Goal: Task Accomplishment & Management: Manage account settings

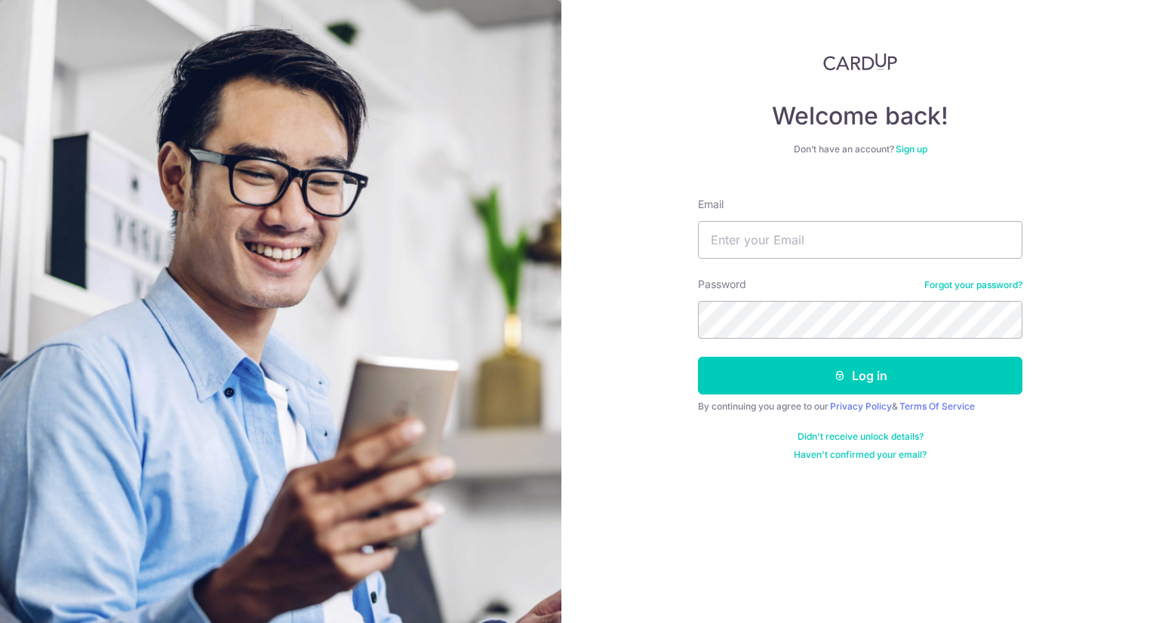
type input "[EMAIL_ADDRESS][DOMAIN_NAME]"
click at [698, 357] on button "Log in" at bounding box center [860, 376] width 324 height 38
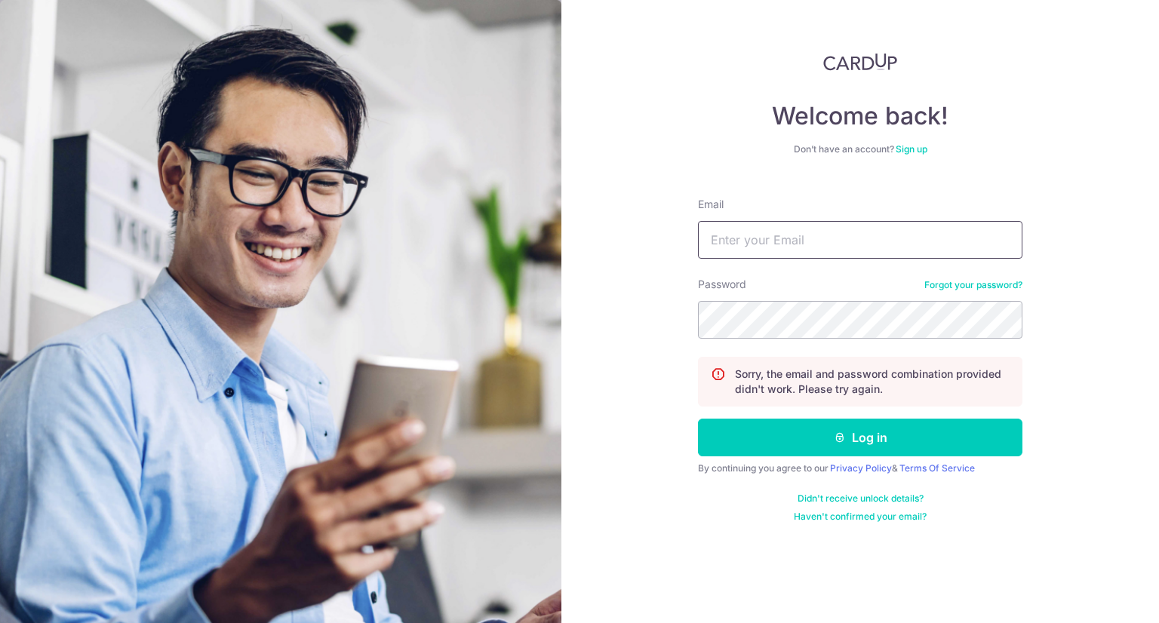
click at [795, 250] on input "Email" at bounding box center [860, 240] width 324 height 38
type input "serene_koh@hotmail.com"
click at [698, 419] on button "Log in" at bounding box center [860, 438] width 324 height 38
click at [848, 239] on input "Email" at bounding box center [860, 240] width 324 height 38
type input "[EMAIL_ADDRESS][DOMAIN_NAME]"
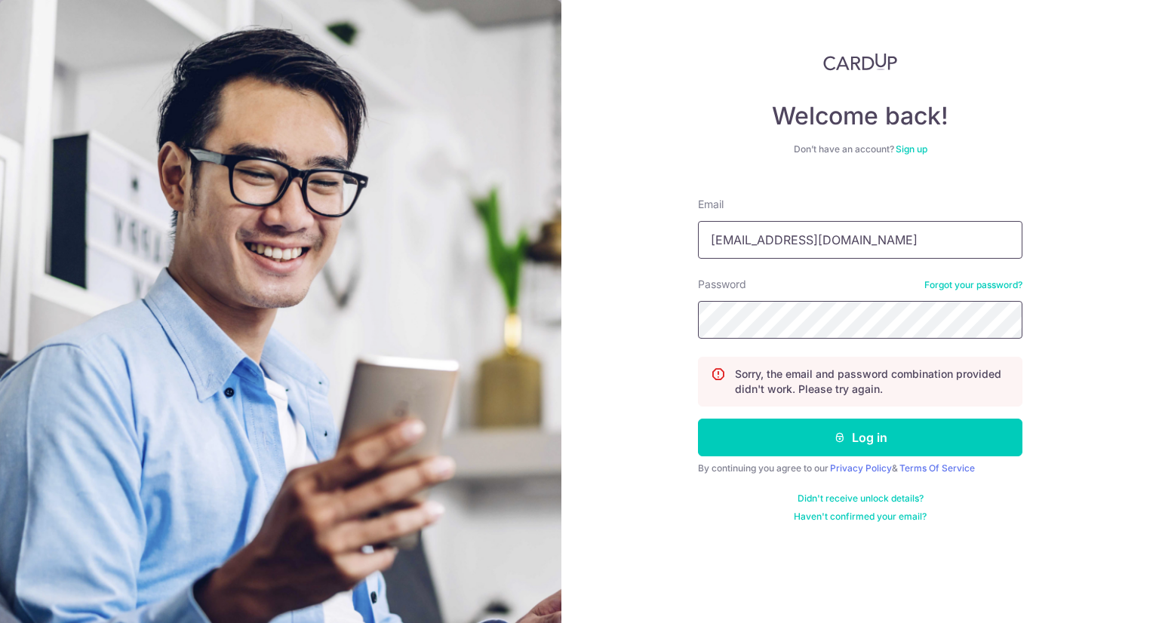
click at [698, 419] on button "Log in" at bounding box center [860, 438] width 324 height 38
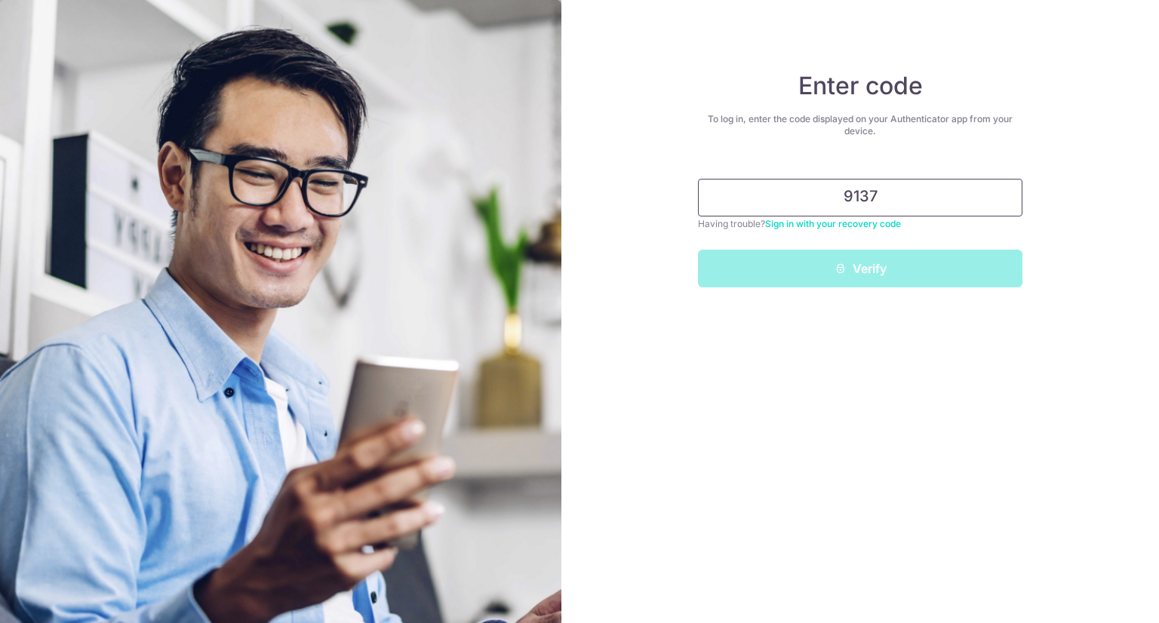
click at [810, 214] on input "9137" at bounding box center [860, 198] width 324 height 38
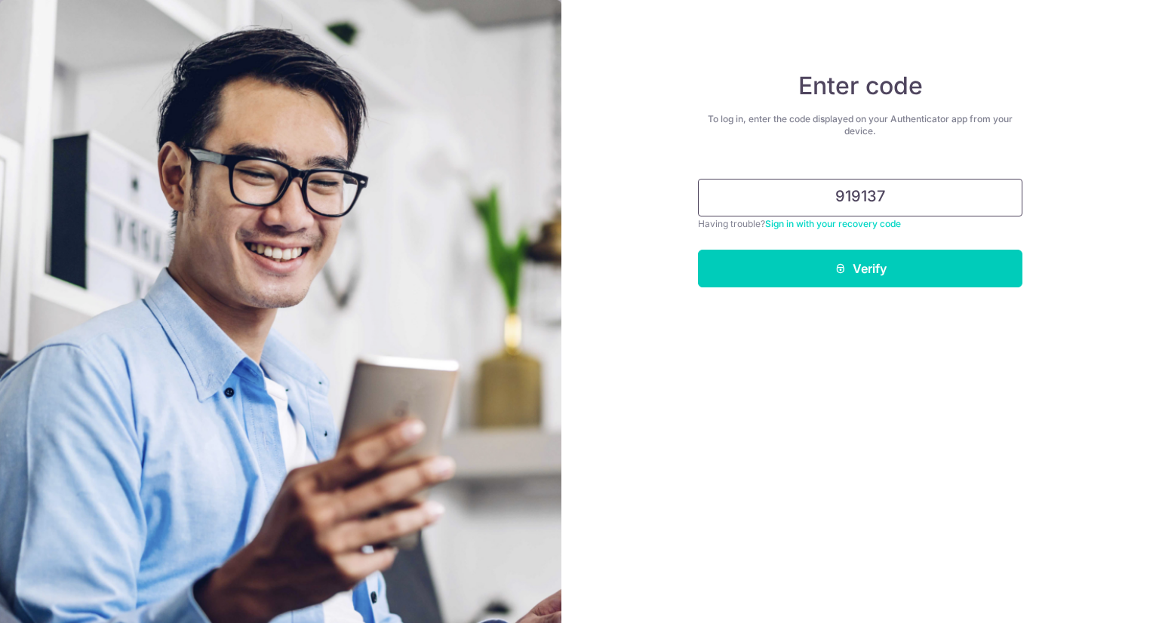
type input "919137"
click at [698, 250] on button "Verify" at bounding box center [860, 269] width 324 height 38
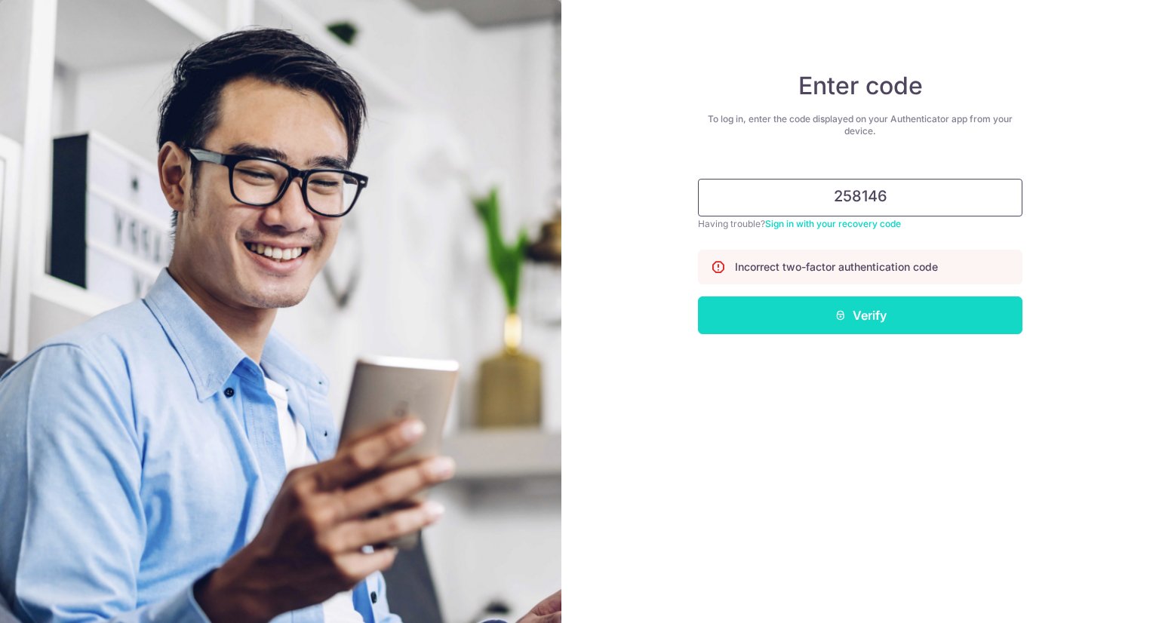
type input "258146"
click at [893, 312] on button "Verify" at bounding box center [860, 316] width 324 height 38
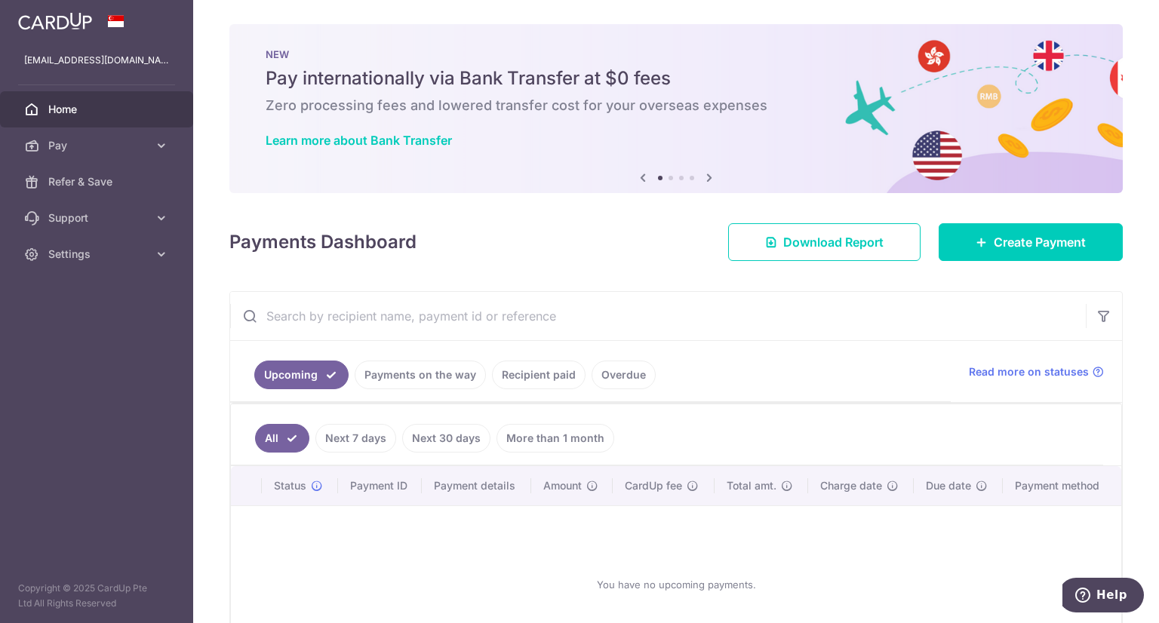
click at [512, 376] on link "Recipient paid" at bounding box center [539, 375] width 94 height 29
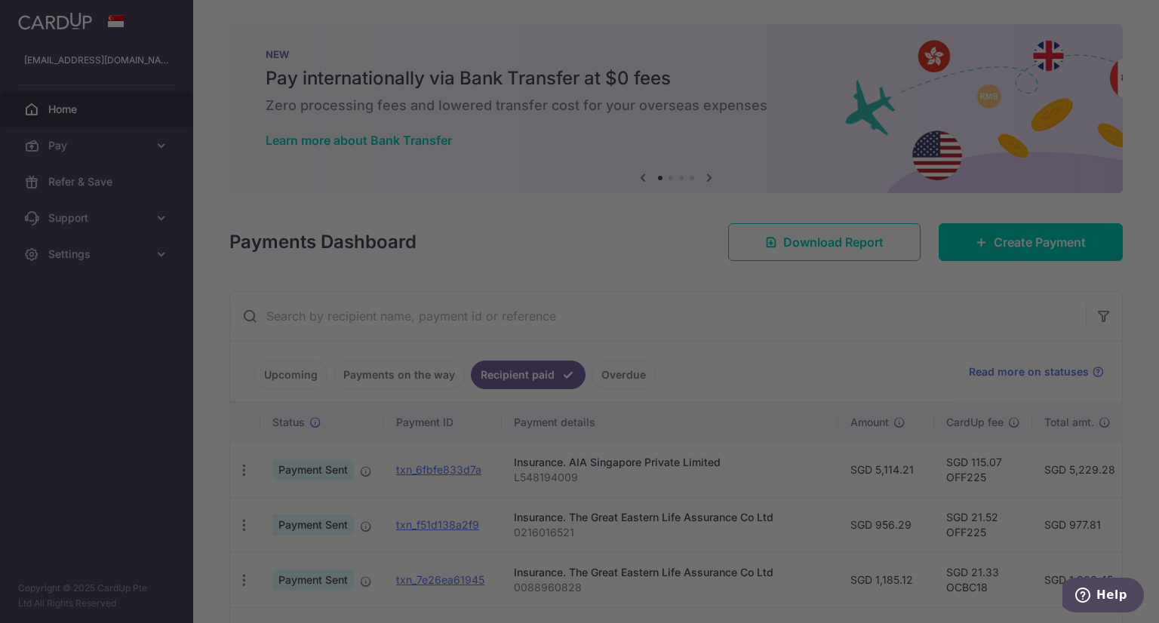
drag, startPoint x: 926, startPoint y: 335, endPoint x: 900, endPoint y: 345, distance: 27.5
click at [921, 337] on div at bounding box center [585, 314] width 1170 height 629
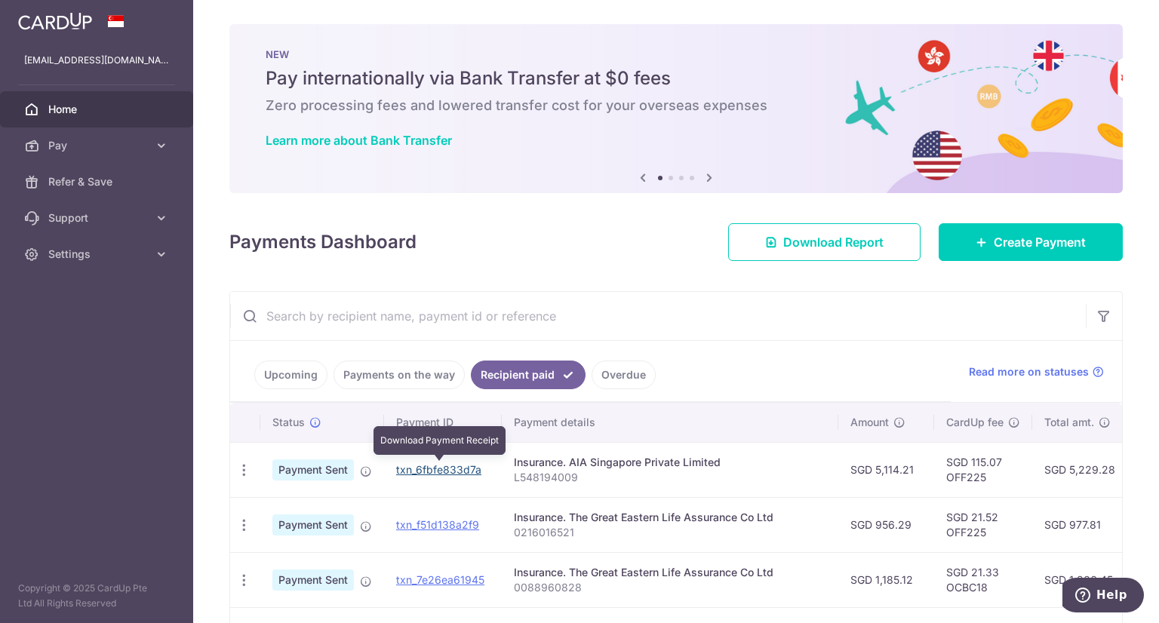
click at [441, 468] on link "txn_6fbfe833d7a" at bounding box center [438, 469] width 85 height 13
